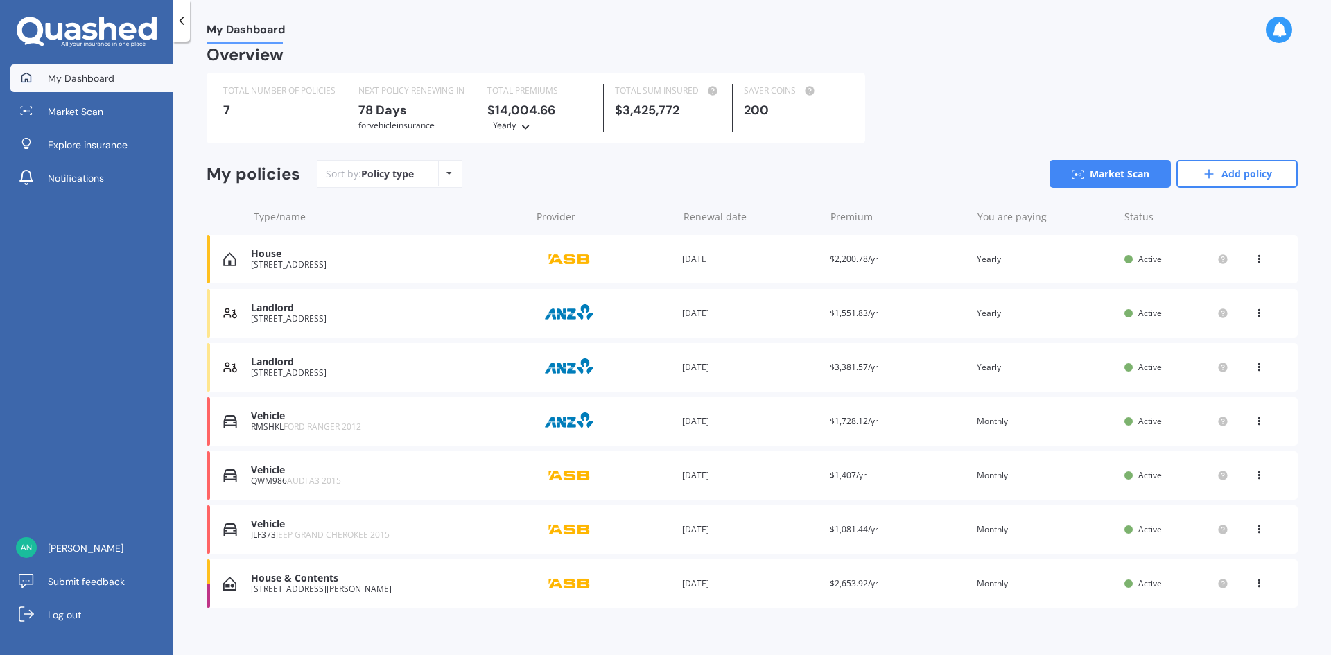
scroll to position [26, 0]
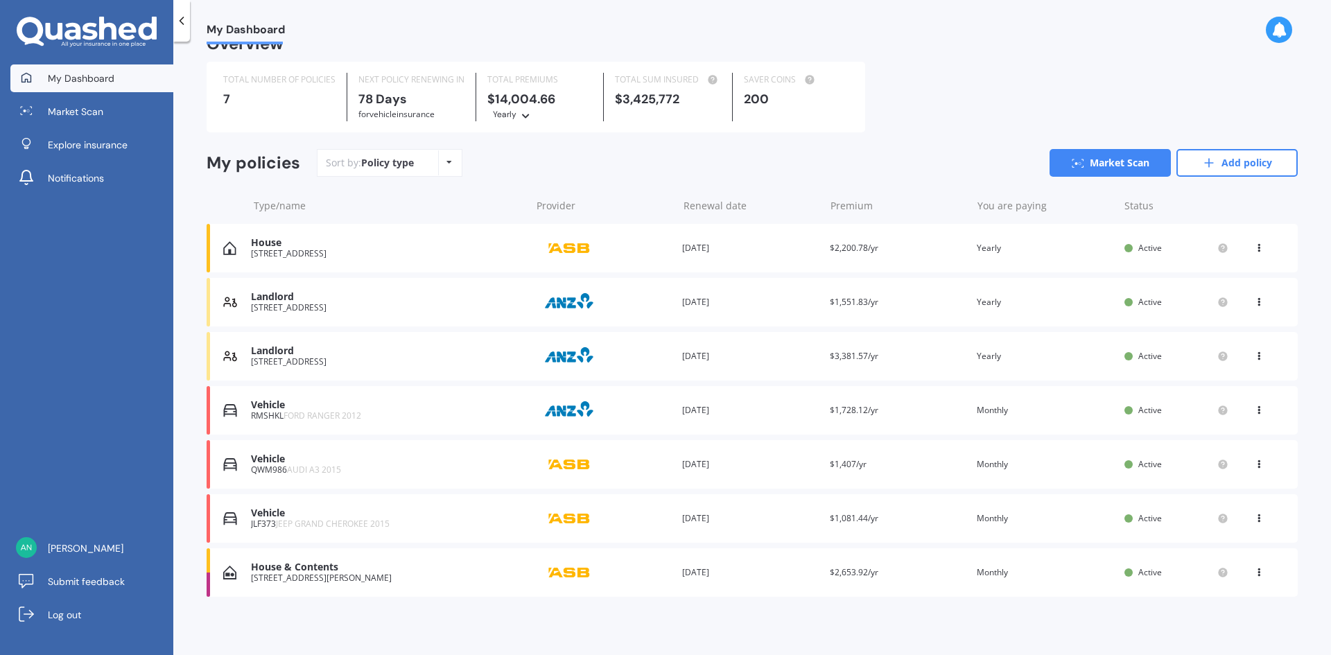
click at [1254, 358] on icon at bounding box center [1259, 353] width 10 height 8
click at [78, 99] on link "Market Scan" at bounding box center [91, 112] width 163 height 28
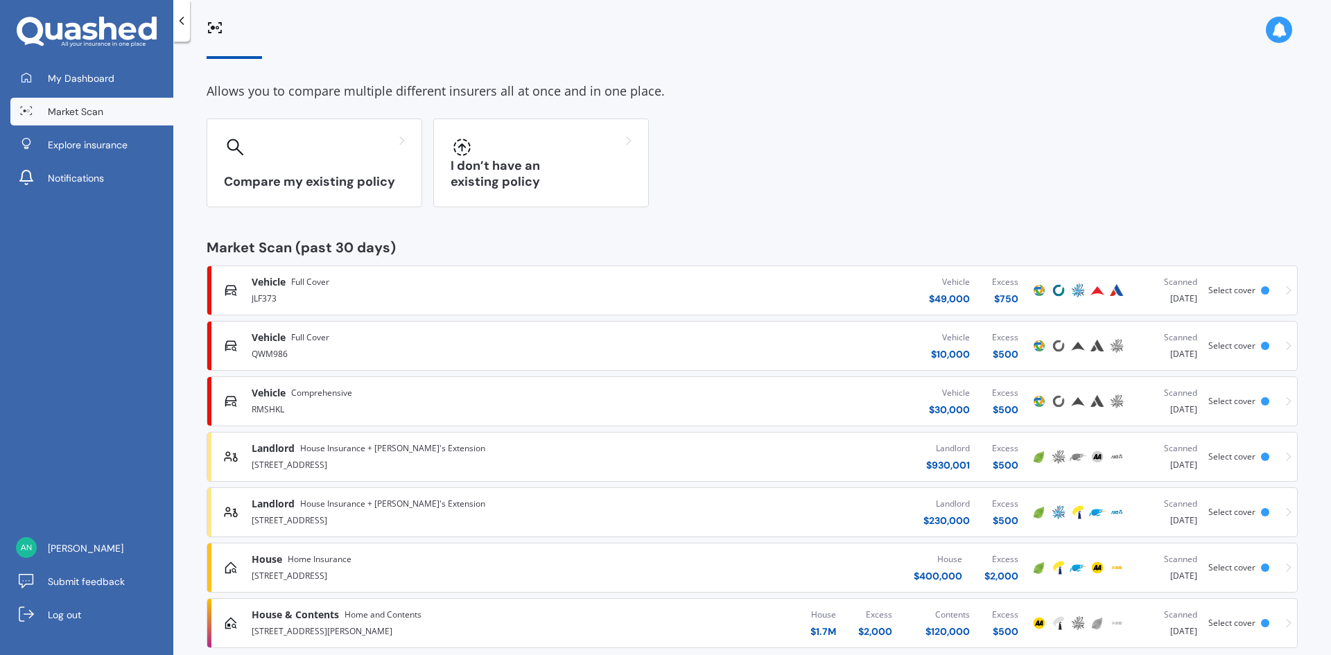
scroll to position [65, 0]
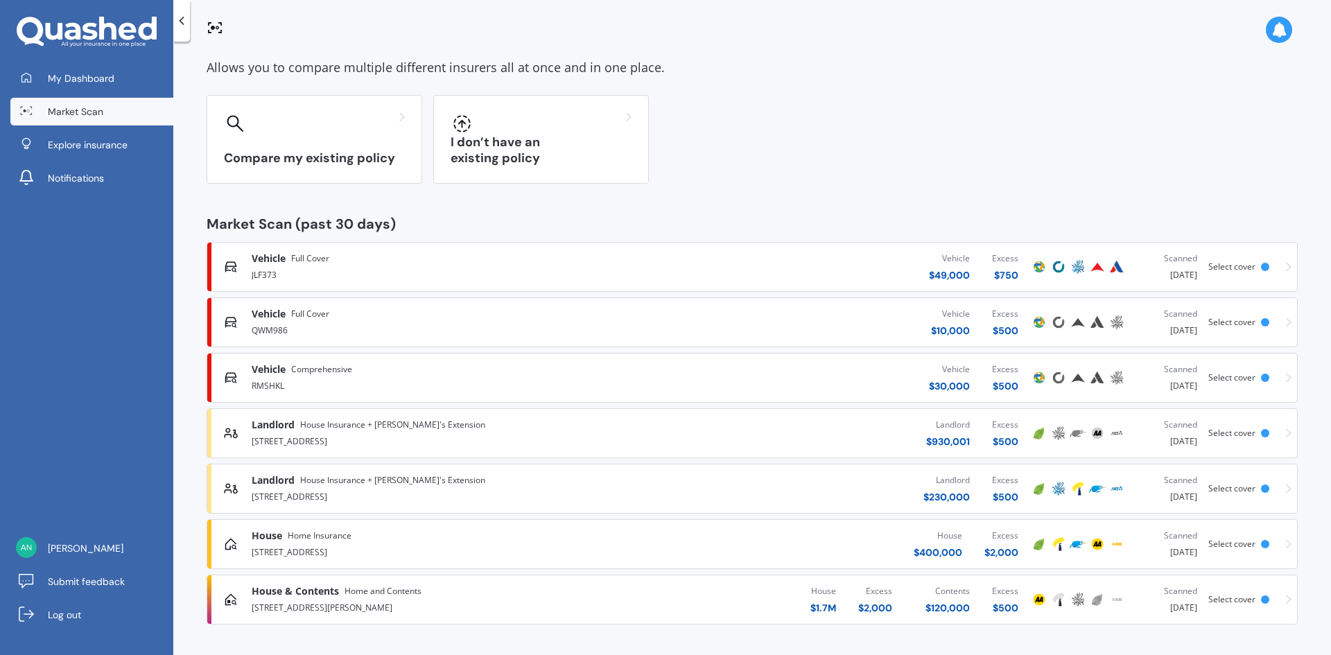
click at [1245, 432] on span "Select cover" at bounding box center [1231, 433] width 47 height 12
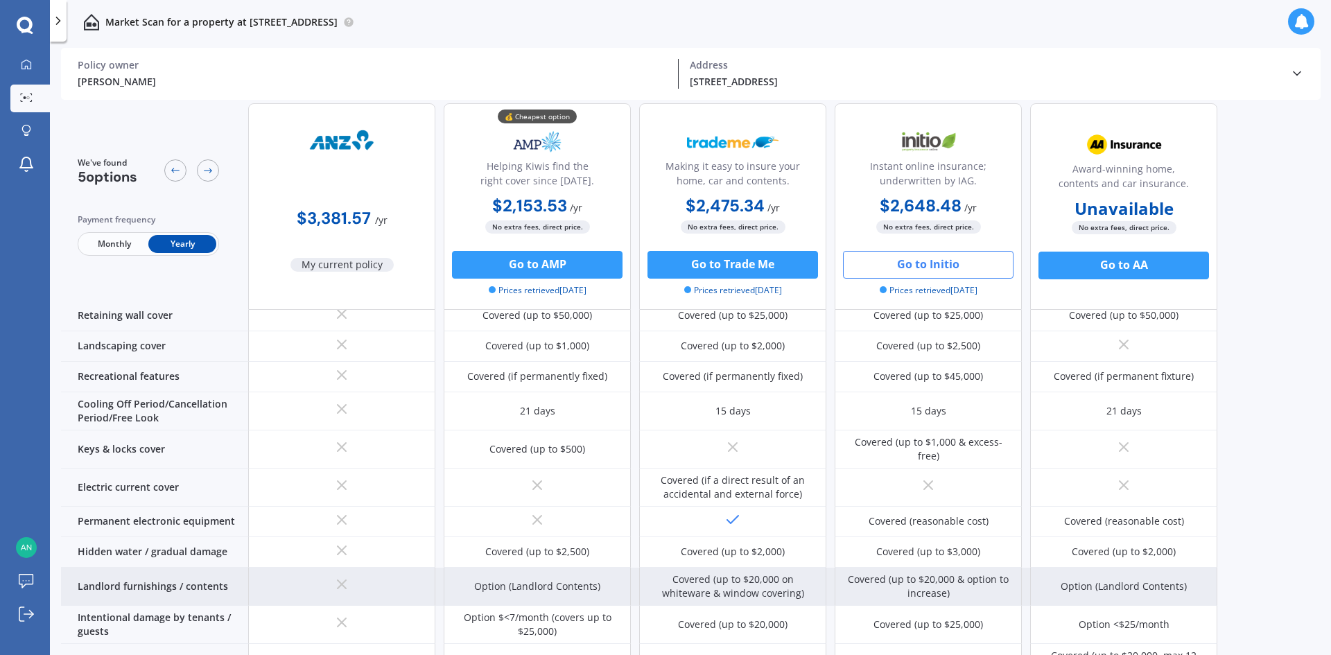
scroll to position [0, 0]
